Goal: Task Accomplishment & Management: Use online tool/utility

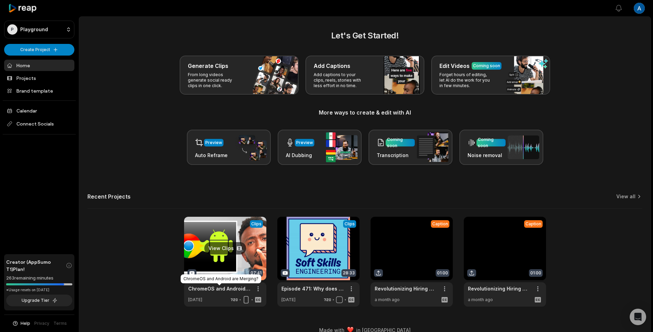
click at [216, 291] on link "ChromeOS and Android are Merging?" at bounding box center [219, 288] width 63 height 7
click at [220, 262] on link at bounding box center [225, 262] width 82 height 90
click at [215, 265] on link at bounding box center [225, 262] width 82 height 90
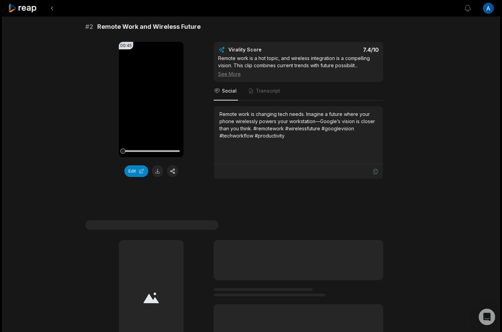
scroll to position [244, 0]
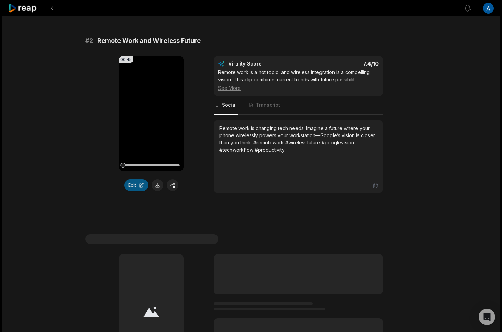
click at [139, 180] on button "Edit" at bounding box center [136, 185] width 24 height 12
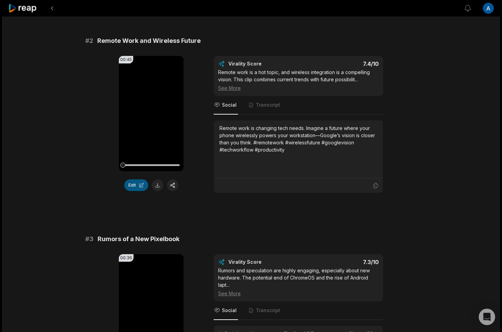
scroll to position [251, 0]
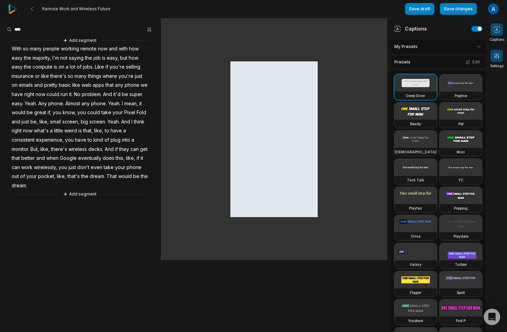
click at [497, 51] on span at bounding box center [497, 56] width 12 height 12
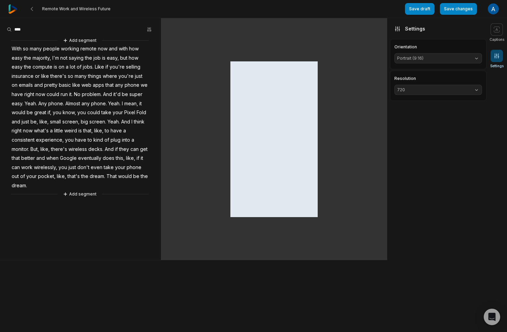
click at [461, 57] on span "Portrait (9:16)" at bounding box center [432, 58] width 71 height 6
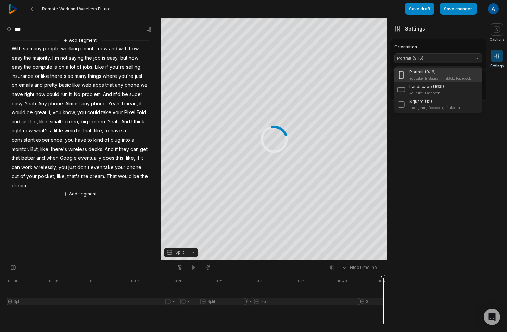
click at [452, 180] on aside "Captions My Presets Presets Edit Deep Diver Popline Beasty Pet Zen Mozi Tech Ta…" at bounding box center [436, 174] width 99 height 313
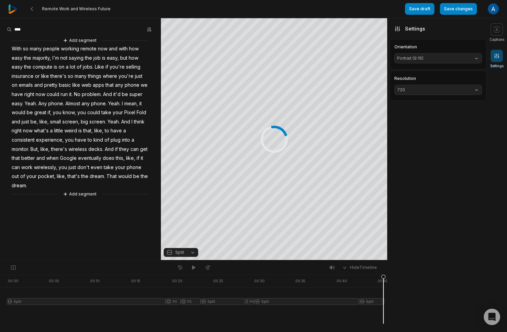
click at [462, 93] on span "720" at bounding box center [432, 90] width 71 height 6
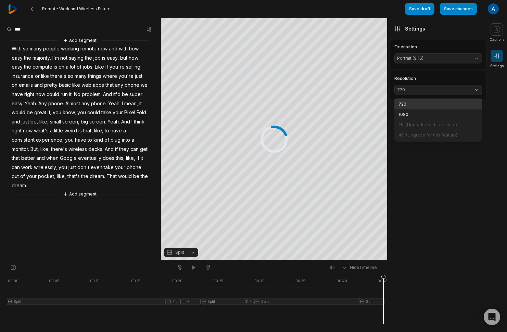
click at [449, 167] on aside "Captions My Presets Presets Edit Deep Diver Popline Beasty Pet Zen Mozi Tech Ta…" at bounding box center [436, 174] width 99 height 313
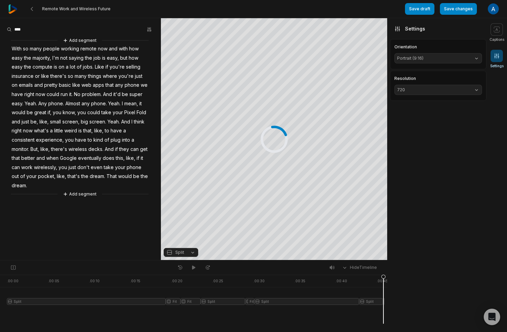
click at [466, 93] on button "720" at bounding box center [439, 90] width 88 height 10
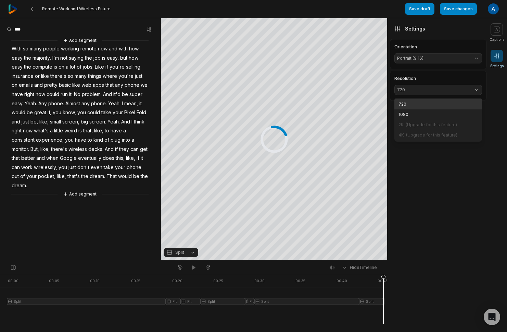
click at [449, 152] on aside "Captions My Presets Presets Edit Deep Diver Popline Beasty Pet Zen Mozi Tech Ta…" at bounding box center [436, 174] width 99 height 313
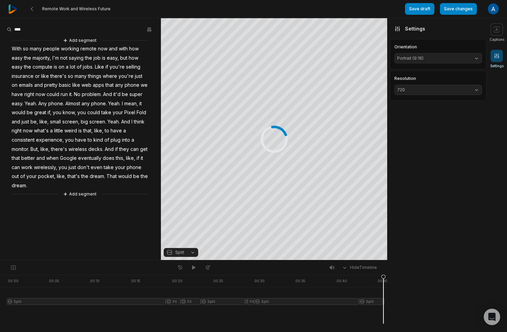
click at [478, 93] on button "720" at bounding box center [439, 90] width 88 height 10
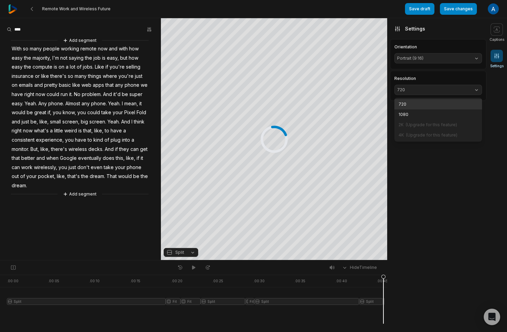
click at [451, 168] on aside "Captions My Presets Presets Edit Deep Diver Popline Beasty Pet Zen Mozi Tech Ta…" at bounding box center [436, 174] width 99 height 313
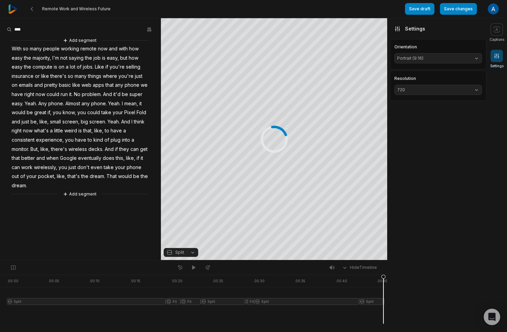
click at [477, 87] on button "720" at bounding box center [439, 90] width 88 height 10
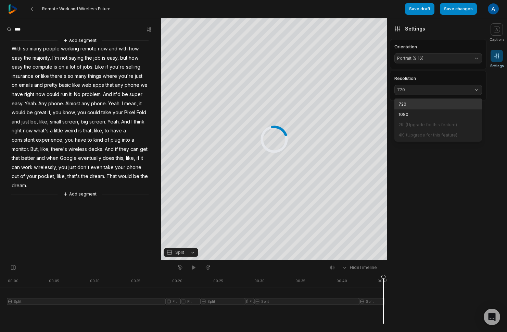
click at [459, 189] on aside "Captions My Presets Presets Edit Deep Diver Popline Beasty Pet Zen Mozi Tech Ta…" at bounding box center [436, 174] width 99 height 313
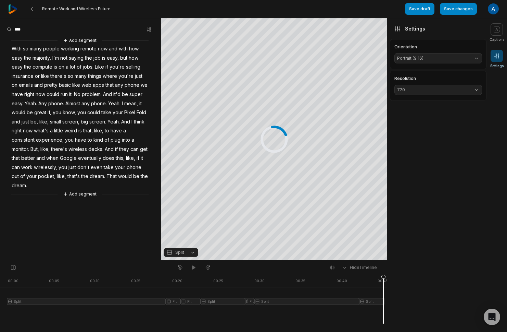
click at [471, 143] on aside "Captions My Presets Presets Edit Deep Diver Popline Beasty Pet Zen Mozi Tech Ta…" at bounding box center [436, 174] width 99 height 313
click at [476, 90] on button "720" at bounding box center [439, 90] width 88 height 10
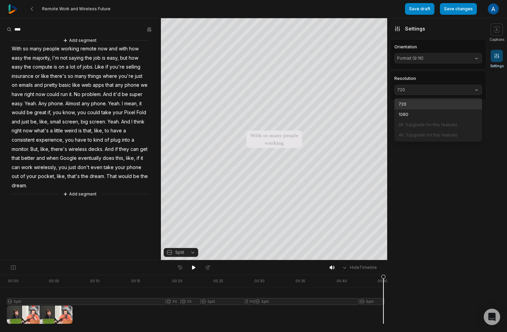
click at [463, 177] on aside "Captions My Presets Presets Edit Deep Diver Popline Beasty Pet Zen Mozi Tech Ta…" at bounding box center [436, 174] width 99 height 313
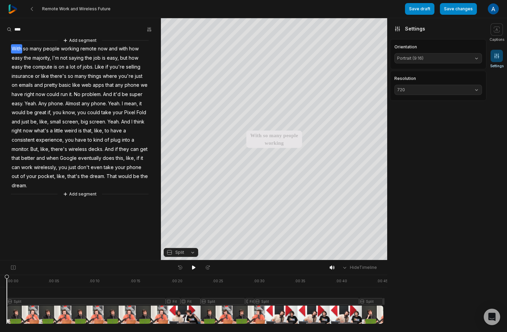
click at [472, 90] on button "720" at bounding box center [439, 90] width 88 height 10
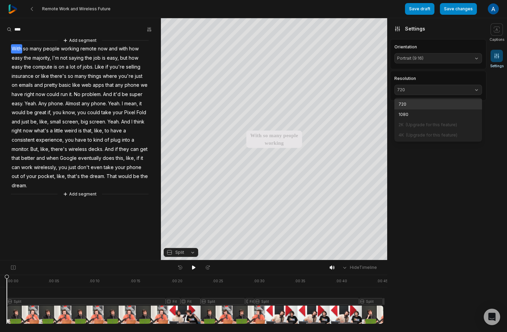
click at [446, 184] on aside "Captions My Presets Presets Edit Deep Diver Popline Beasty Pet Zen Mozi Tech Ta…" at bounding box center [436, 174] width 99 height 313
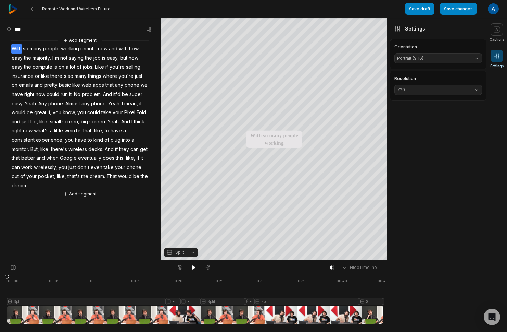
click at [482, 85] on div "720" at bounding box center [439, 90] width 88 height 10
click at [479, 86] on button "720" at bounding box center [439, 90] width 88 height 10
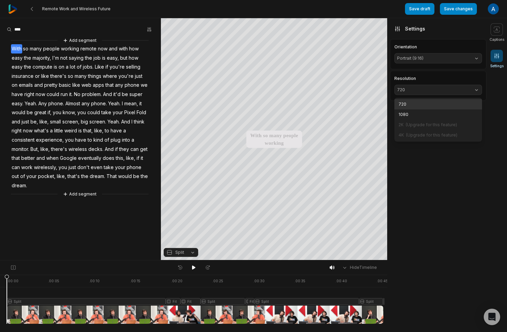
click at [423, 125] on span "(Upgrade for this feature)" at bounding box center [431, 124] width 51 height 5
click at [438, 131] on div "4K (Upgrade for this feature)" at bounding box center [439, 135] width 88 height 10
click at [453, 136] on span "(Upgrade for this feature)" at bounding box center [431, 134] width 51 height 5
click at [425, 207] on aside "Captions My Presets Presets Edit Deep Diver Popline Beasty Pet Zen Mozi Tech Ta…" at bounding box center [436, 174] width 99 height 313
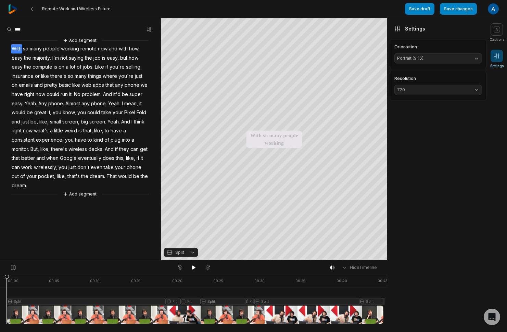
click at [439, 88] on span "720" at bounding box center [432, 90] width 71 height 6
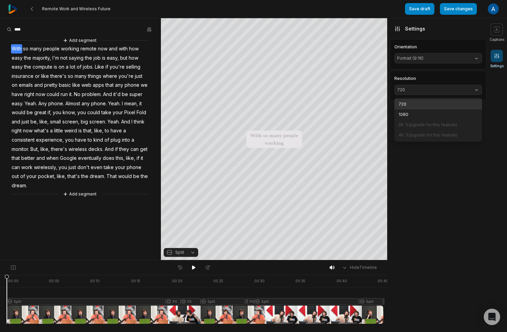
click at [433, 125] on span "(Upgrade for this feature)" at bounding box center [431, 124] width 51 height 5
click at [430, 140] on div "4K (Upgrade for this feature)" at bounding box center [439, 135] width 88 height 10
click at [435, 125] on span "(Upgrade for this feature)" at bounding box center [431, 124] width 51 height 5
click at [437, 134] on span "(Upgrade for this feature)" at bounding box center [431, 134] width 51 height 5
click at [441, 125] on span "(Upgrade for this feature)" at bounding box center [431, 124] width 51 height 5
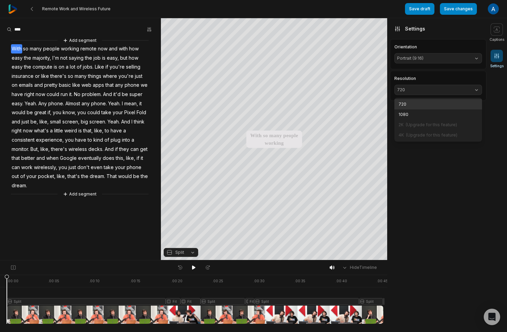
click at [442, 135] on span "(Upgrade for this feature)" at bounding box center [431, 134] width 51 height 5
click at [448, 126] on span "(Upgrade for this feature)" at bounding box center [431, 124] width 51 height 5
click at [442, 133] on span "(Upgrade for this feature)" at bounding box center [431, 134] width 51 height 5
click at [443, 128] on div "2K (Upgrade for this feature)" at bounding box center [439, 125] width 88 height 10
click at [465, 137] on p "4K (Upgrade for this feature)" at bounding box center [438, 135] width 79 height 6
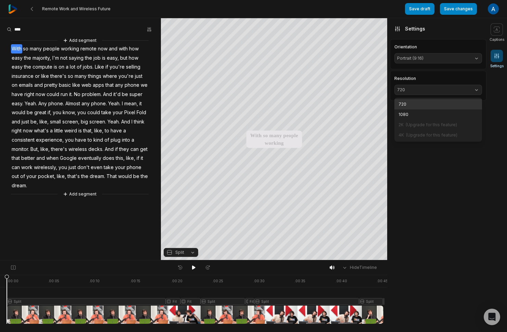
click at [464, 125] on p "2K (Upgrade for this feature)" at bounding box center [438, 125] width 79 height 6
click at [462, 133] on p "4K (Upgrade for this feature)" at bounding box center [438, 135] width 79 height 6
click at [465, 126] on p "2K (Upgrade for this feature)" at bounding box center [438, 125] width 79 height 6
click at [462, 136] on p "4K (Upgrade for this feature)" at bounding box center [438, 135] width 79 height 6
click at [467, 126] on p "2K (Upgrade for this feature)" at bounding box center [438, 125] width 79 height 6
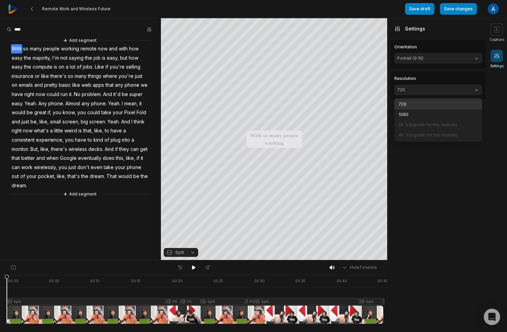
click at [463, 139] on div "4K (Upgrade for this feature)" at bounding box center [439, 135] width 88 height 10
click at [466, 128] on div "2K (Upgrade for this feature)" at bounding box center [439, 125] width 88 height 10
click at [464, 133] on p "4K (Upgrade for this feature)" at bounding box center [438, 135] width 79 height 6
click at [465, 128] on div "2K (Upgrade for this feature)" at bounding box center [439, 125] width 88 height 10
click at [422, 164] on aside "Captions My Presets Presets Edit Deep Diver Popline Beasty Pet Zen Mozi Tech Ta…" at bounding box center [436, 174] width 99 height 313
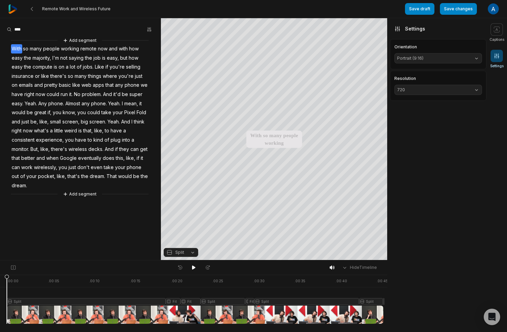
click at [456, 87] on span "720" at bounding box center [432, 90] width 71 height 6
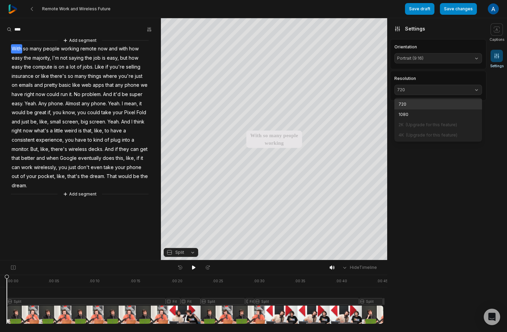
click at [450, 158] on aside "Captions My Presets Presets Edit Deep Diver Popline Beasty Pet Zen Mozi Tech Ta…" at bounding box center [436, 174] width 99 height 313
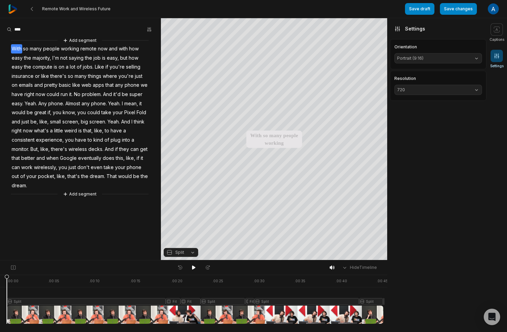
click at [420, 86] on button "720" at bounding box center [439, 90] width 88 height 10
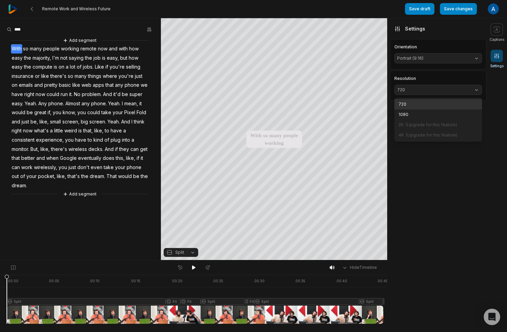
click at [434, 154] on aside "Captions My Presets Presets Edit Deep Diver Popline Beasty Pet Zen Mozi Tech Ta…" at bounding box center [436, 174] width 99 height 313
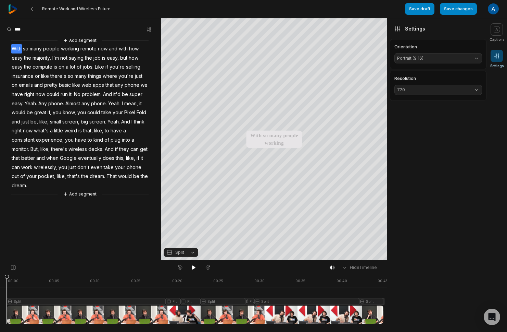
click at [197, 250] on button "Split" at bounding box center [181, 252] width 35 height 9
click at [122, 231] on div "Your browser does not support mp4 format. Your browser does not support mp4 for…" at bounding box center [193, 139] width 387 height 242
click at [422, 148] on aside "Captions My Presets Presets Edit Deep Diver Popline Beasty Pet Zen Mozi Tech Ta…" at bounding box center [436, 174] width 99 height 313
click at [458, 88] on span "720" at bounding box center [432, 90] width 71 height 6
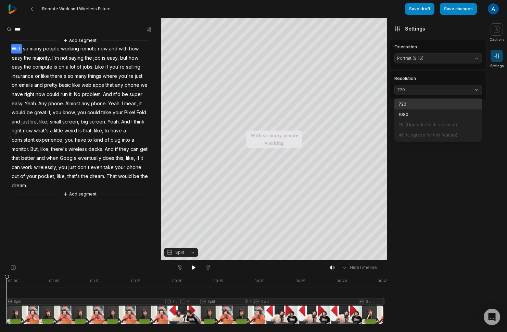
click at [468, 73] on div "Resolution 720 720 1080 2K (Upgrade for this feature) 4K (Upgrade for this feat…" at bounding box center [438, 86] width 97 height 30
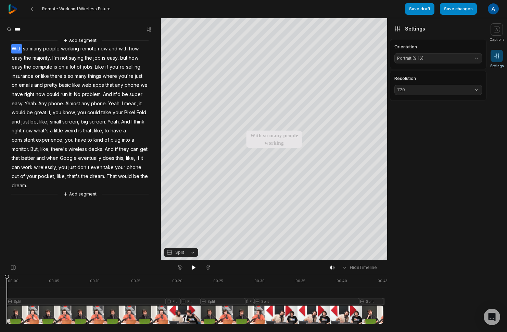
click at [445, 177] on aside "Captions My Presets Presets Edit Deep Diver Popline Beasty Pet Zen Mozi Tech Ta…" at bounding box center [436, 174] width 99 height 313
click at [468, 88] on span "720" at bounding box center [432, 90] width 71 height 6
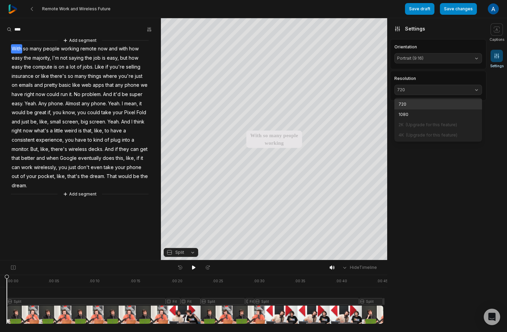
click at [411, 126] on span "(Upgrade for this feature)" at bounding box center [431, 124] width 51 height 5
click at [445, 197] on aside "Captions My Presets Presets Edit Deep Diver Popline Beasty Pet Zen Mozi Tech Ta…" at bounding box center [436, 174] width 99 height 313
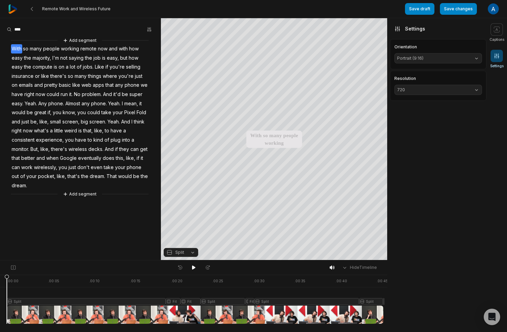
click at [449, 56] on span "Portrait (9:16)" at bounding box center [432, 58] width 71 height 6
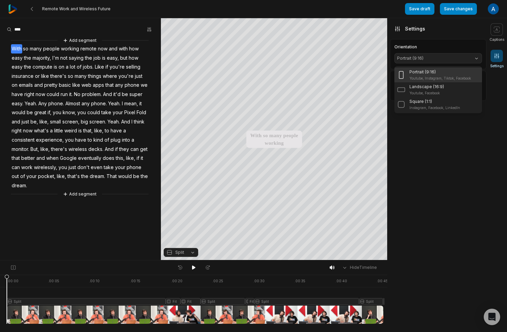
click at [450, 138] on aside "Captions My Presets Presets Edit Deep Diver Popline Beasty Pet Zen Mozi Tech Ta…" at bounding box center [436, 174] width 99 height 313
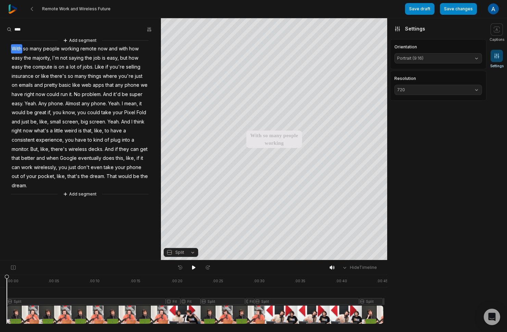
click at [459, 58] on span "Portrait (9:16)" at bounding box center [432, 58] width 71 height 6
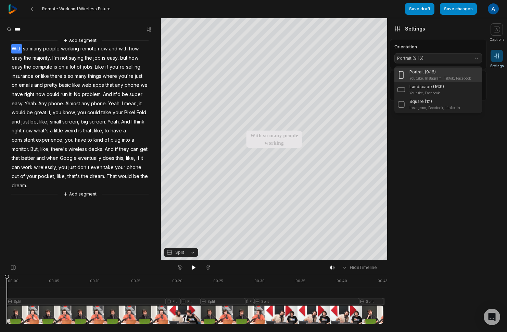
click at [432, 162] on aside "Captions My Presets Presets Edit Deep Diver Popline Beasty Pet Zen Mozi Tech Ta…" at bounding box center [436, 174] width 99 height 313
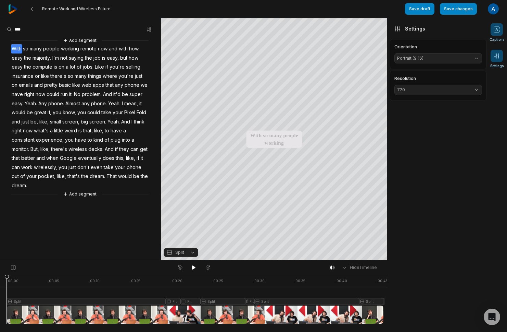
click at [491, 27] on span at bounding box center [497, 29] width 12 height 12
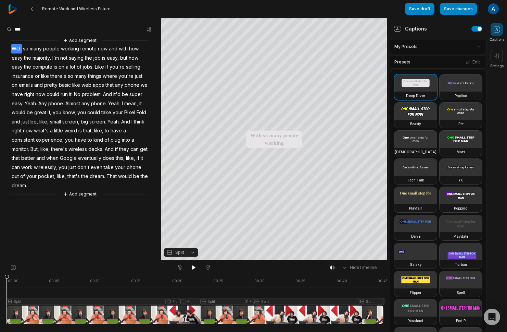
click at [470, 41] on html "Remote Work and Wireless Future Save draft Save changes Open user menu Captions…" at bounding box center [253, 166] width 507 height 332
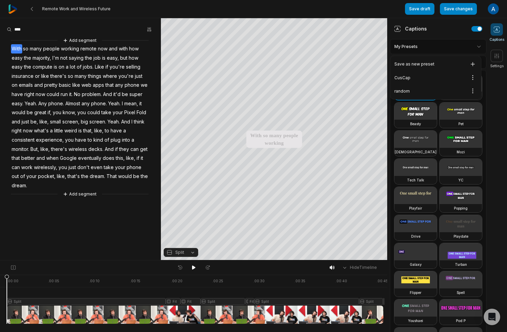
click at [473, 45] on html "Remote Work and Wireless Future Save draft Save changes Open user menu Captions…" at bounding box center [253, 166] width 507 height 332
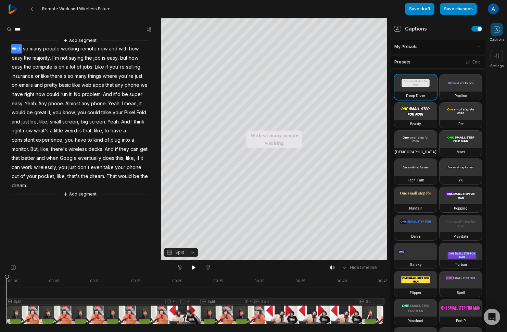
click at [492, 86] on div "Captions Settings" at bounding box center [497, 175] width 21 height 314
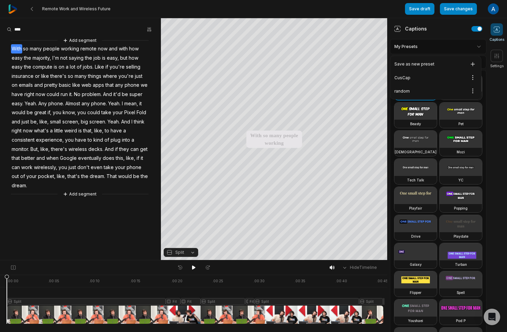
click at [476, 46] on html "Remote Work and Wireless Future Save draft Save changes Open user menu Captions…" at bounding box center [253, 166] width 507 height 332
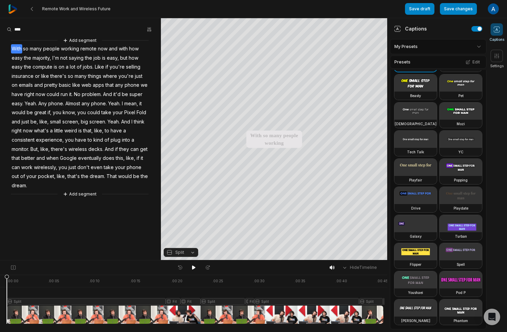
scroll to position [157, 0]
click at [150, 26] on button "button" at bounding box center [150, 30] width 10 height 10
click at [131, 29] on div "Find Find and... Correct Highlight Add emoji" at bounding box center [80, 29] width 147 height 10
click at [89, 209] on aside "Add segment With so many people working remote now and with how easy the majori…" at bounding box center [80, 139] width 161 height 242
click at [77, 125] on span "screen," at bounding box center [71, 121] width 19 height 9
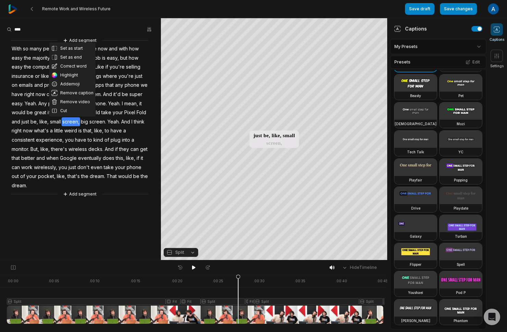
click at [117, 231] on aside "Set as start Set as end Correct word Highlight Add emoji Remove caption Remove …" at bounding box center [80, 139] width 161 height 242
click at [467, 61] on button "Edit" at bounding box center [473, 62] width 19 height 9
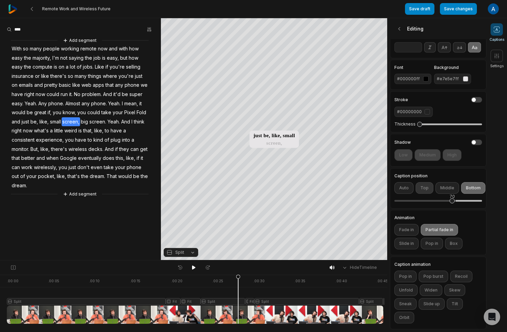
click at [422, 185] on button "Top" at bounding box center [425, 188] width 18 height 12
click at [403, 183] on button "Auto" at bounding box center [404, 188] width 19 height 12
click at [422, 182] on button "Top" at bounding box center [425, 188] width 18 height 12
drag, startPoint x: 420, startPoint y: 193, endPoint x: 461, endPoint y: 195, distance: 41.2
click at [461, 198] on div "80" at bounding box center [460, 200] width 5 height 5
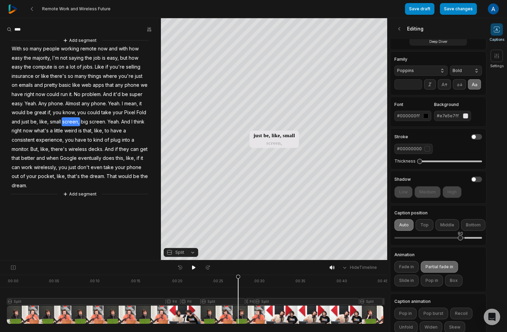
scroll to position [0, 0]
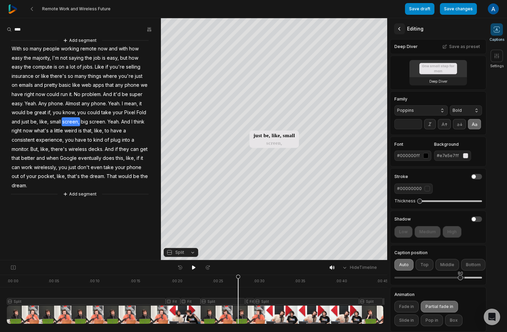
click at [402, 27] on icon at bounding box center [399, 28] width 7 height 7
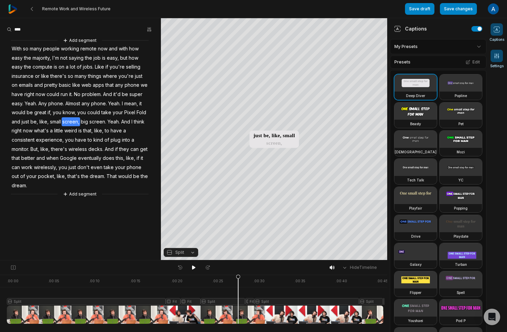
click at [497, 52] on icon at bounding box center [497, 55] width 7 height 7
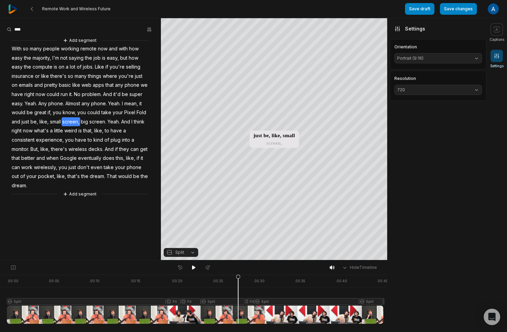
click at [456, 57] on span "Portrait (9:16)" at bounding box center [432, 58] width 71 height 6
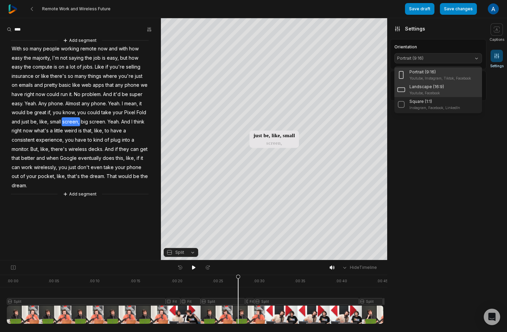
click at [443, 92] on p "Youtube, Facebook" at bounding box center [427, 92] width 35 height 5
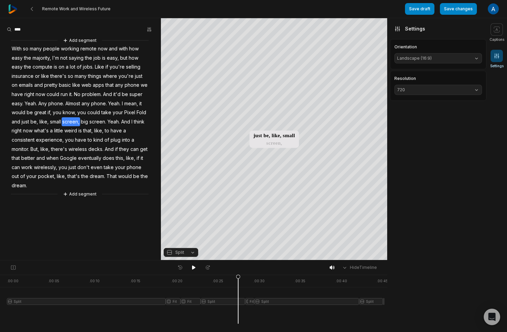
click at [445, 59] on span "Landscape (16:9)" at bounding box center [432, 58] width 71 height 6
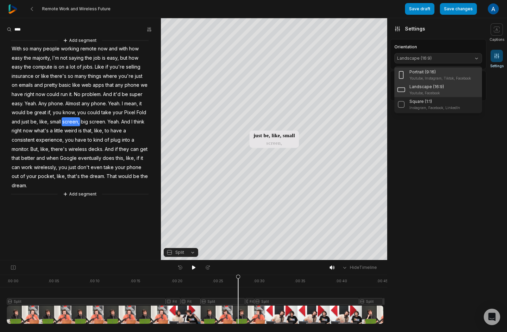
click at [445, 76] on p "Youtube, Instagram, Tiktok, Facebook" at bounding box center [441, 78] width 62 height 5
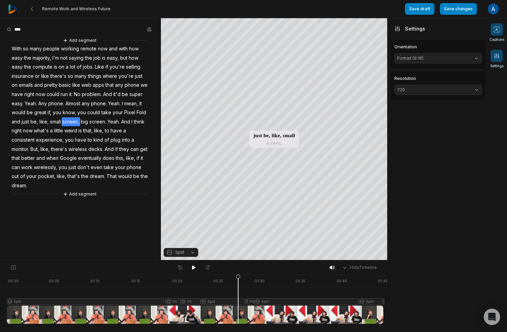
click at [495, 33] on icon at bounding box center [497, 29] width 7 height 7
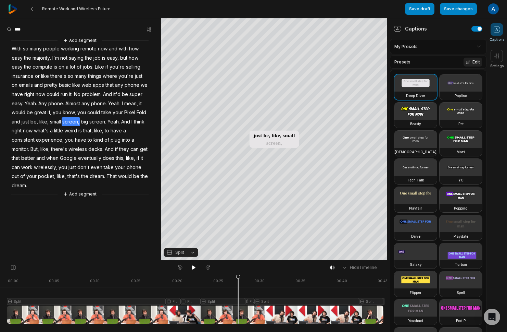
click at [466, 63] on icon at bounding box center [468, 62] width 5 height 5
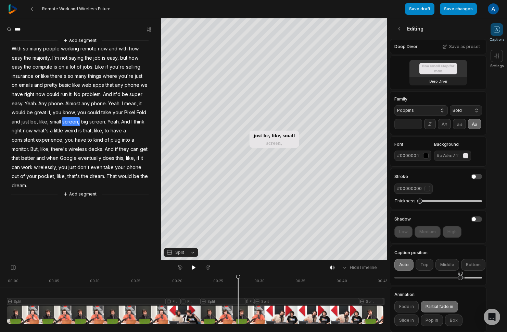
scroll to position [49, 0]
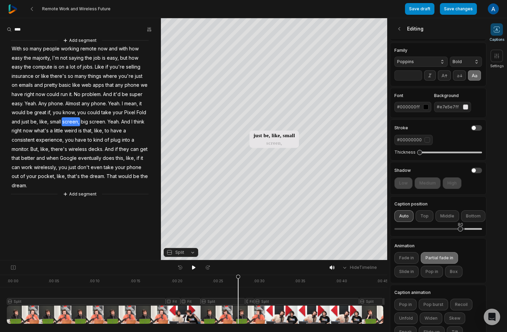
click at [403, 222] on button "Auto" at bounding box center [404, 216] width 19 height 12
click at [428, 222] on button "Top" at bounding box center [425, 216] width 18 height 12
click at [441, 222] on button "Middle" at bounding box center [448, 216] width 24 height 12
click at [461, 222] on button "Bottom" at bounding box center [473, 216] width 24 height 12
click at [436, 222] on button "Middle" at bounding box center [448, 216] width 24 height 12
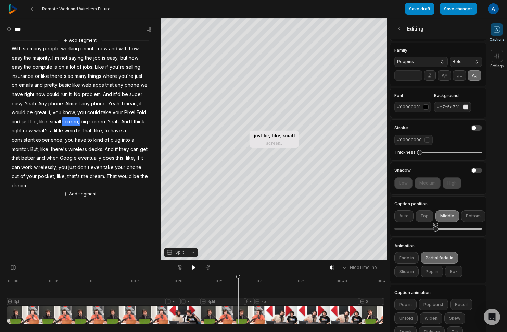
click at [426, 222] on button "Top" at bounding box center [425, 216] width 18 height 12
click at [417, 222] on button "Top" at bounding box center [425, 216] width 18 height 12
click at [409, 222] on button "Auto" at bounding box center [404, 216] width 19 height 12
click at [497, 59] on span at bounding box center [497, 56] width 12 height 12
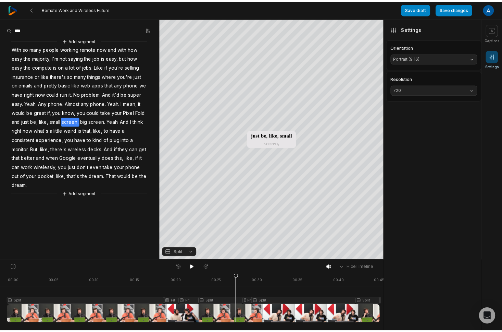
scroll to position [0, 0]
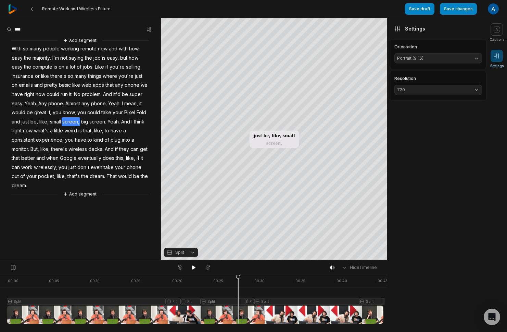
click at [435, 90] on span "720" at bounding box center [432, 90] width 71 height 6
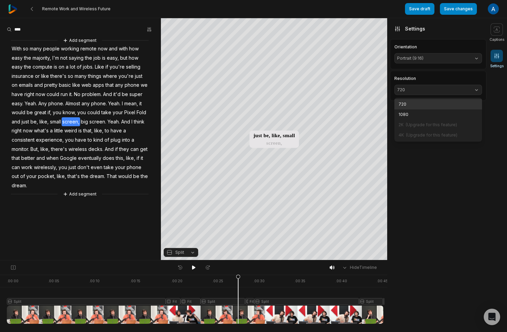
click at [439, 185] on aside "Editing Deep Diver Save as preset Deep Diver Family Poppins Bold ** Font #00000…" at bounding box center [436, 174] width 99 height 313
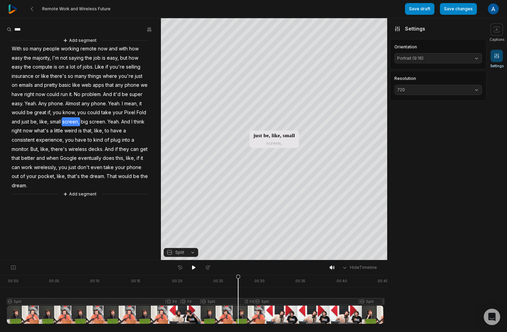
click at [432, 58] on span "Portrait (9:16)" at bounding box center [432, 58] width 71 height 6
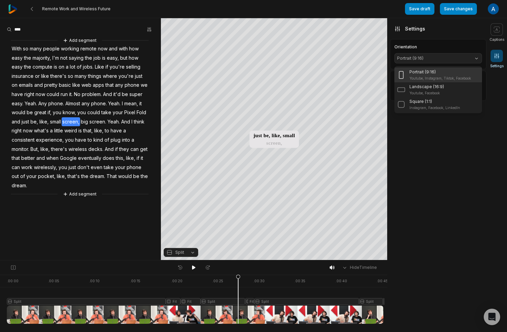
click at [432, 138] on aside "Editing Deep Diver Save as preset Deep Diver Family Poppins Bold ** Font #00000…" at bounding box center [436, 174] width 99 height 313
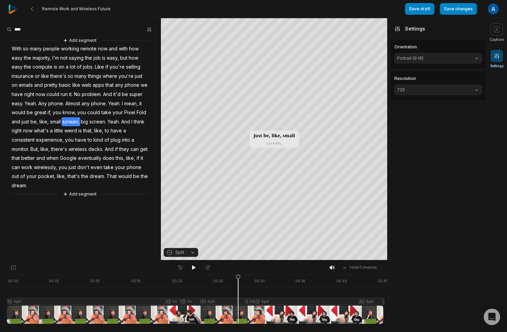
click at [426, 52] on div "Orientation Portrait (9:16)" at bounding box center [439, 54] width 88 height 19
click at [430, 59] on span "Portrait (9:16)" at bounding box center [432, 58] width 71 height 6
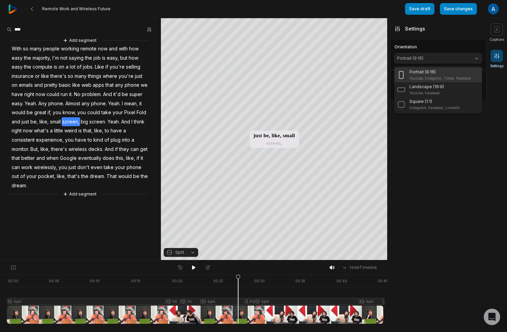
click at [430, 151] on aside "Editing Deep Diver Save as preset Deep Diver Family Poppins Bold ** Font #00000…" at bounding box center [436, 174] width 99 height 313
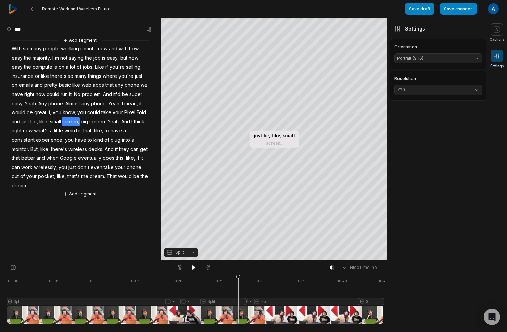
click at [433, 59] on span "Portrait (9:16)" at bounding box center [432, 58] width 71 height 6
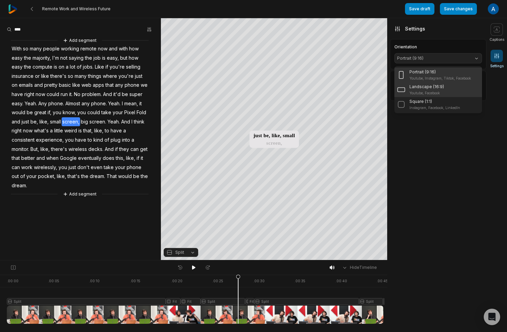
click at [441, 89] on p "Landscape (16:9)" at bounding box center [427, 87] width 35 height 6
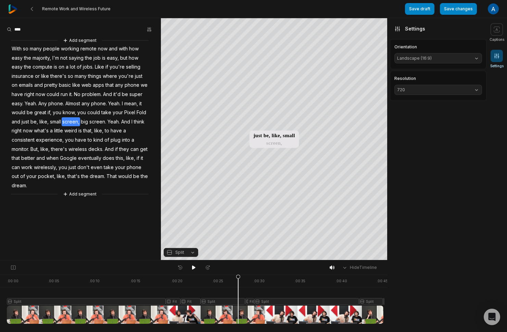
click at [429, 59] on span "Landscape (16:9)" at bounding box center [432, 58] width 71 height 6
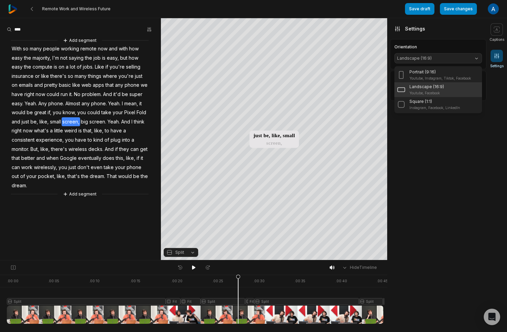
click at [434, 89] on p "Landscape (16:9)" at bounding box center [427, 87] width 35 height 6
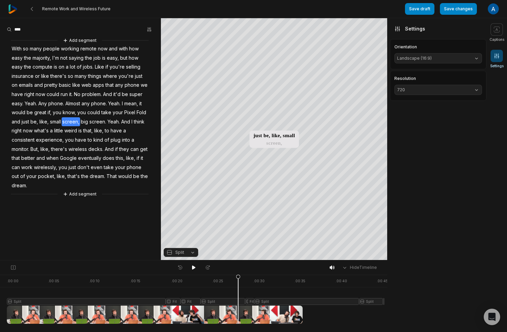
click at [434, 152] on aside "Editing Deep Diver Save as preset Deep Diver Family Poppins Bold ** Font #00000…" at bounding box center [436, 174] width 99 height 313
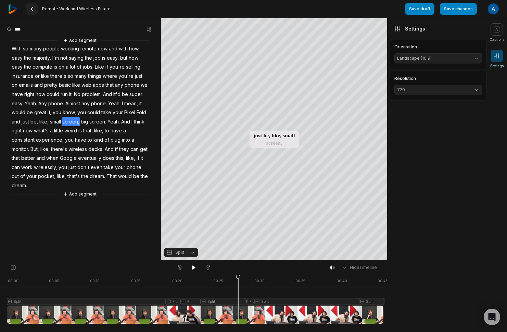
click at [33, 8] on icon at bounding box center [31, 8] width 5 height 5
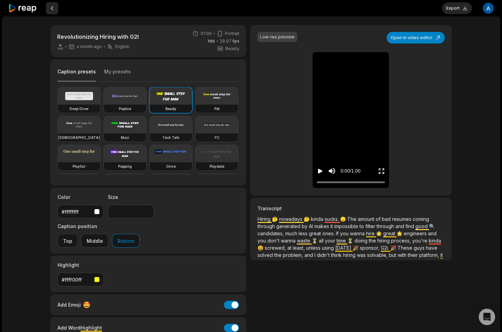
click at [52, 8] on button at bounding box center [52, 8] width 12 height 12
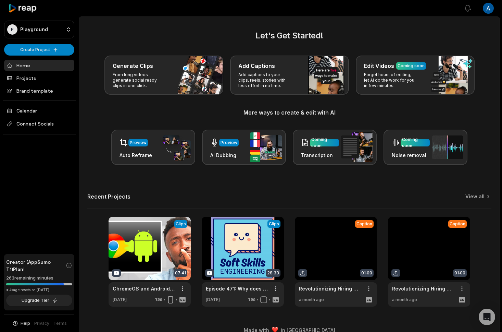
click at [331, 250] on link at bounding box center [336, 262] width 82 height 90
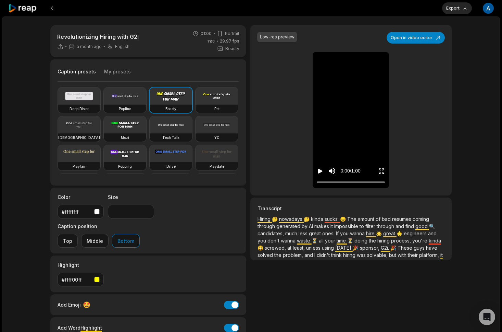
scroll to position [30, 0]
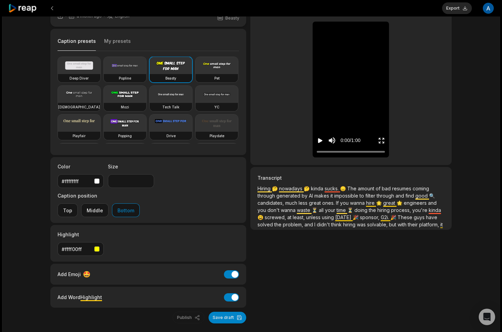
click at [378, 266] on div "Low-res preview Open in video editor 🤔 Hiring Hiring nowadays nowadays kinda ki…" at bounding box center [350, 159] width 201 height 329
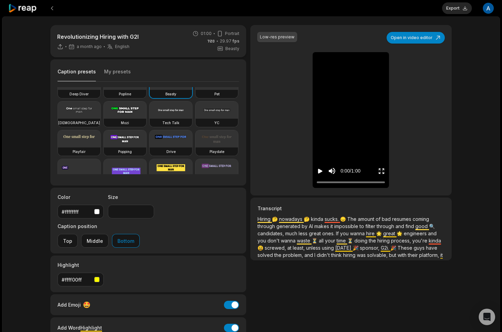
scroll to position [0, 0]
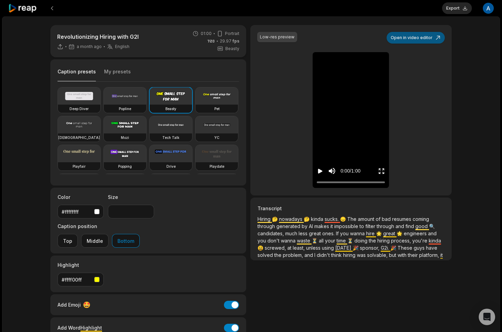
click at [401, 36] on button "Open in video editor" at bounding box center [416, 38] width 58 height 12
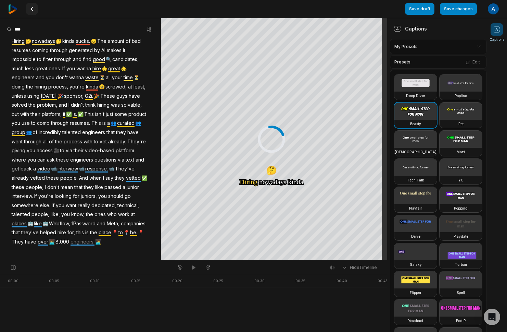
click at [35, 10] on button at bounding box center [32, 9] width 12 height 12
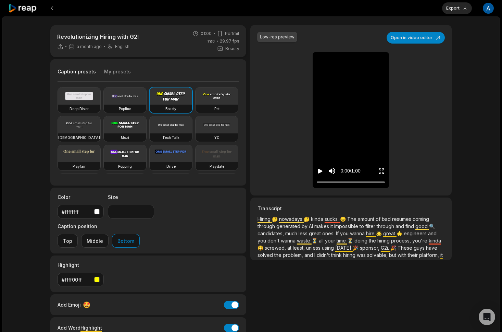
scroll to position [30, 0]
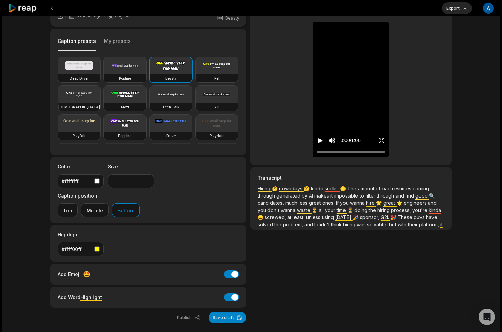
click at [45, 245] on div "Revolutionizing Hiring with G2I a month ago English en 01:00 Portrait 29.97 fps…" at bounding box center [251, 159] width 415 height 329
drag, startPoint x: 58, startPoint y: 246, endPoint x: 93, endPoint y: 246, distance: 35.3
click at [93, 269] on div "Add Emoji 🤩 Add Emoji" at bounding box center [149, 273] width 182 height 9
drag, startPoint x: 57, startPoint y: 270, endPoint x: 107, endPoint y: 271, distance: 50.0
click at [107, 292] on div "Add Word Highlight Add Word Highlight" at bounding box center [149, 296] width 182 height 9
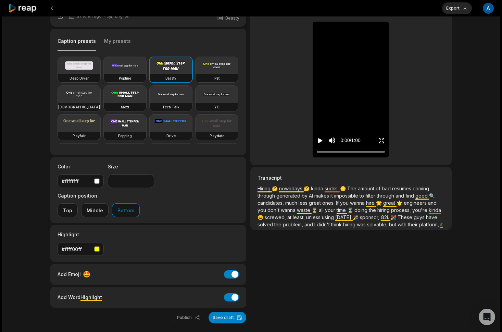
click at [118, 269] on div "Add Emoji 🤩 Add Emoji" at bounding box center [149, 273] width 182 height 9
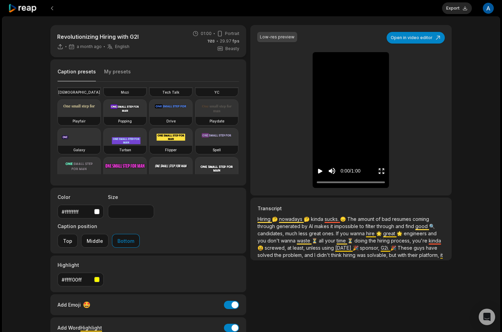
scroll to position [0, 0]
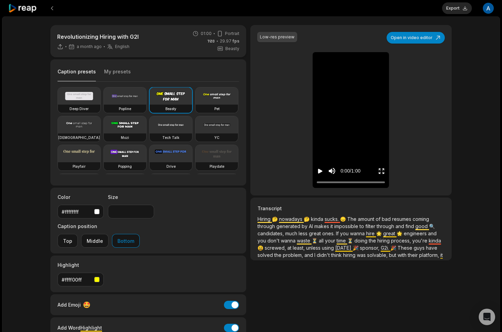
click at [250, 112] on div "Low-res preview Open in video editor 🤔 Hiring Hiring nowadays nowadays kinda ki…" at bounding box center [350, 110] width 201 height 170
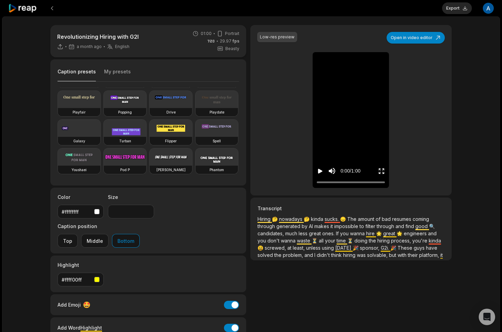
click at [328, 278] on div "Low-res preview Open in video editor 🤔 Hiring Hiring nowadays nowadays kinda ki…" at bounding box center [350, 189] width 201 height 329
click at [42, 194] on div "Revolutionizing Hiring with G2I a month ago English en 01:00 Portrait 29.97 fps…" at bounding box center [251, 202] width 498 height 373
click at [422, 37] on button "Open in video editor" at bounding box center [416, 38] width 58 height 12
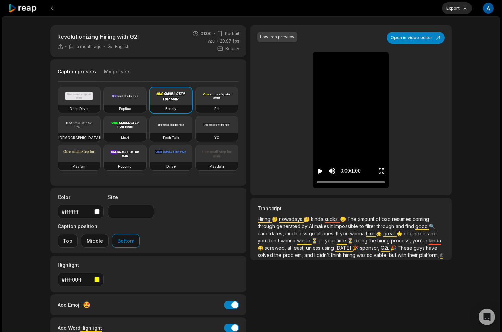
click at [36, 232] on div "Revolutionizing Hiring with G2I a month ago English en 01:00 Portrait 29.97 fps…" at bounding box center [251, 202] width 498 height 373
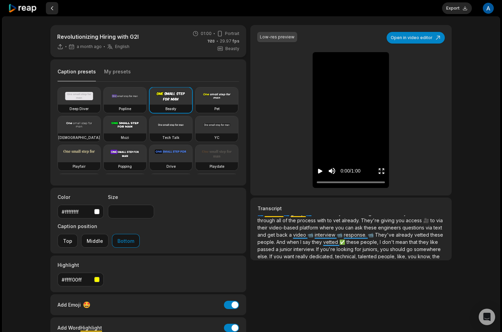
click at [52, 10] on button at bounding box center [52, 8] width 12 height 12
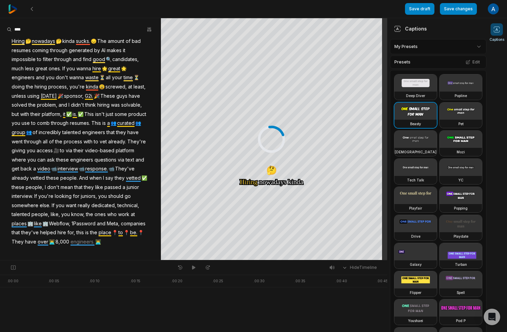
click at [11, 7] on img at bounding box center [12, 8] width 9 height 9
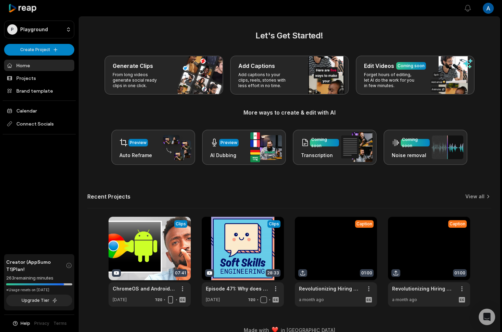
scroll to position [10, 0]
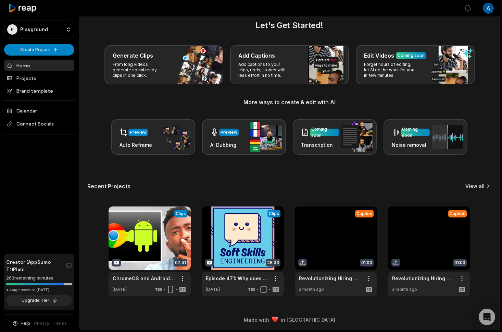
click at [471, 186] on link "View all" at bounding box center [475, 186] width 19 height 7
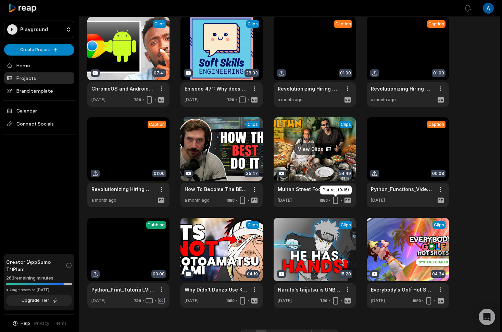
scroll to position [67, 0]
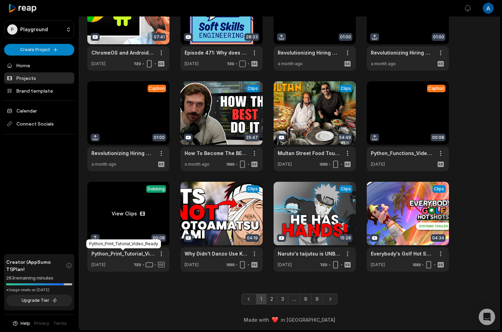
click at [119, 216] on link at bounding box center [128, 227] width 82 height 90
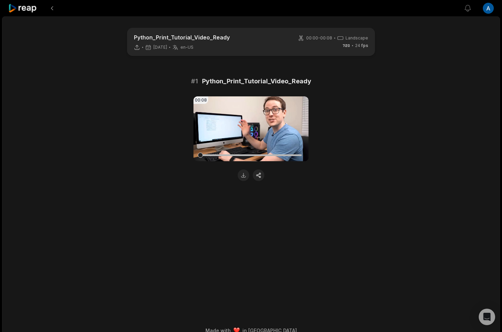
click at [21, 9] on icon at bounding box center [22, 8] width 29 height 9
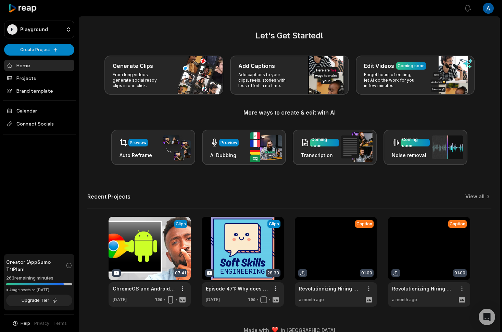
scroll to position [10, 0]
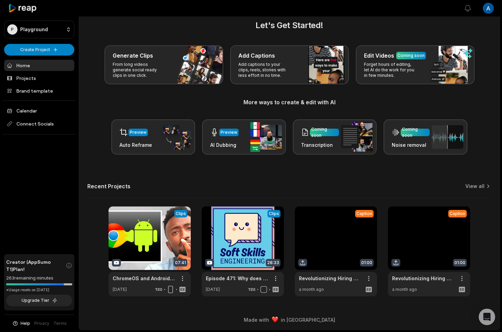
click at [109, 163] on div "Let's Get Started! Generate Clips From long videos generate social ready clips …" at bounding box center [289, 157] width 421 height 277
click at [469, 187] on link "View all" at bounding box center [475, 186] width 19 height 7
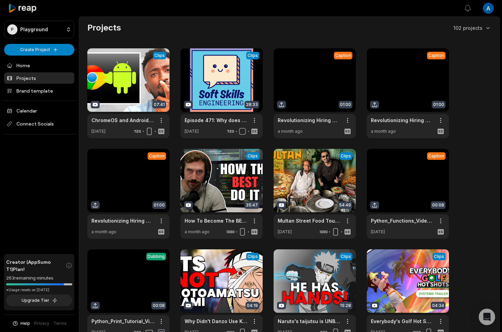
scroll to position [67, 0]
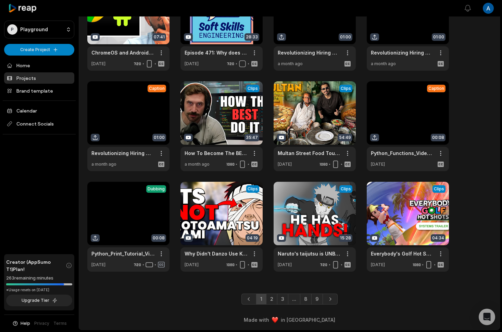
click at [70, 216] on div "P Playground Create Project Home Projects Brand template Calendar Connect Socia…" at bounding box center [39, 166] width 79 height 332
click at [83, 208] on div "Projects 102 projects View Clips Clips 07:41 ChromeOS and Android are Merging? …" at bounding box center [289, 113] width 421 height 317
click at [120, 212] on link at bounding box center [128, 227] width 82 height 90
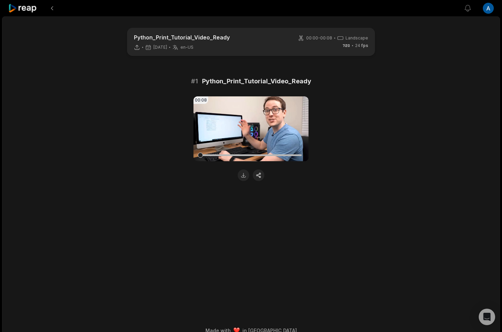
click at [248, 179] on div at bounding box center [251, 175] width 115 height 12
click at [55, 11] on button at bounding box center [52, 8] width 12 height 12
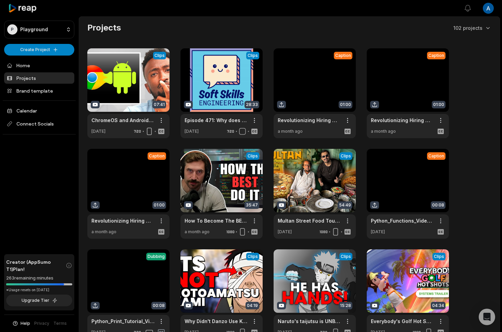
scroll to position [67, 0]
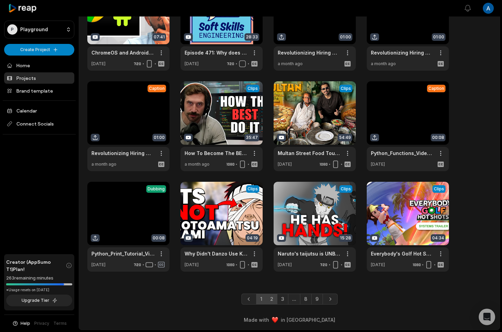
click at [272, 300] on link "2" at bounding box center [271, 298] width 11 height 11
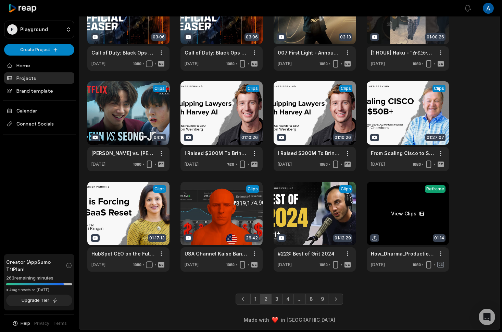
click at [417, 234] on link at bounding box center [408, 227] width 82 height 90
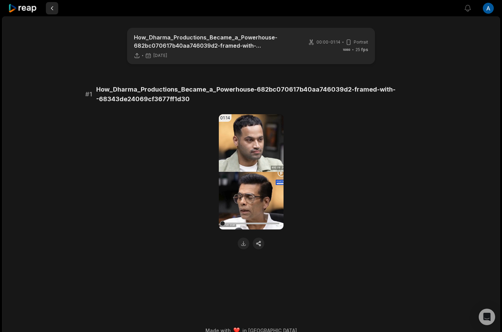
click at [53, 7] on button at bounding box center [52, 8] width 12 height 12
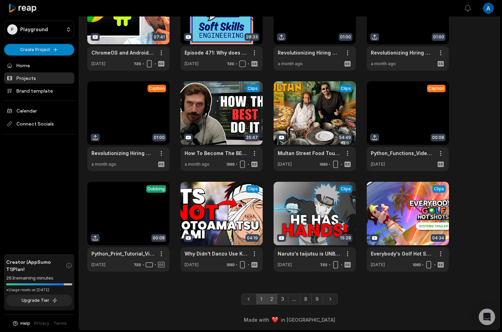
click at [274, 301] on link "2" at bounding box center [271, 298] width 11 height 11
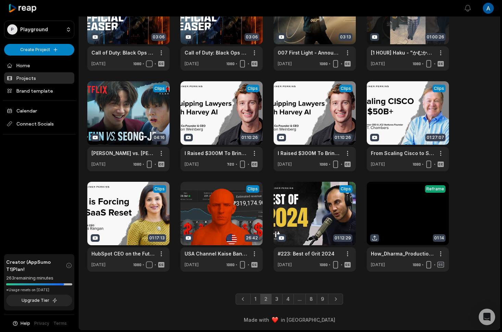
click at [479, 196] on div "View Clips Clips 03:06 Call of Duty: Black Ops 7 - Official Teaser | PS5 & PS4 …" at bounding box center [289, 126] width 404 height 291
click at [224, 139] on link at bounding box center [222, 126] width 82 height 90
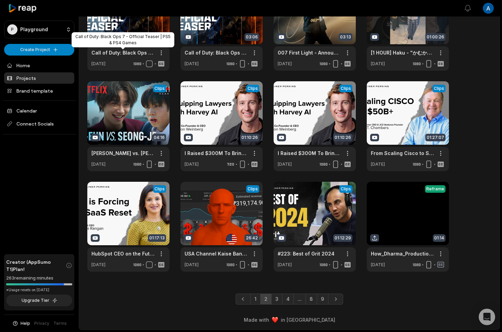
scroll to position [0, 0]
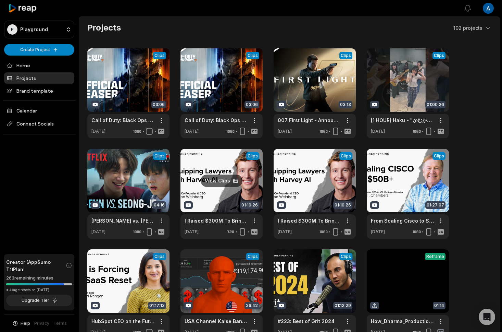
click at [198, 202] on link at bounding box center [222, 194] width 82 height 90
click at [218, 196] on link at bounding box center [222, 194] width 82 height 90
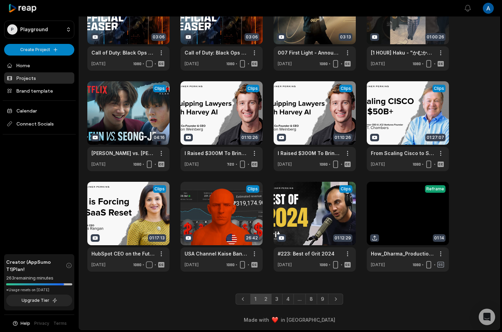
click at [256, 301] on link "1" at bounding box center [255, 298] width 10 height 11
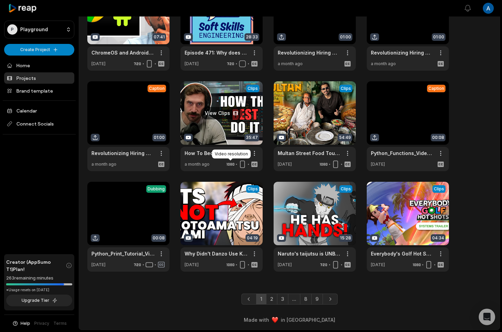
scroll to position [0, 0]
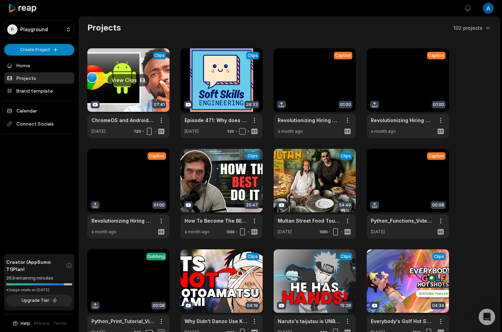
click at [131, 103] on link at bounding box center [128, 93] width 82 height 90
